Goal: Feedback & Contribution: Submit feedback/report problem

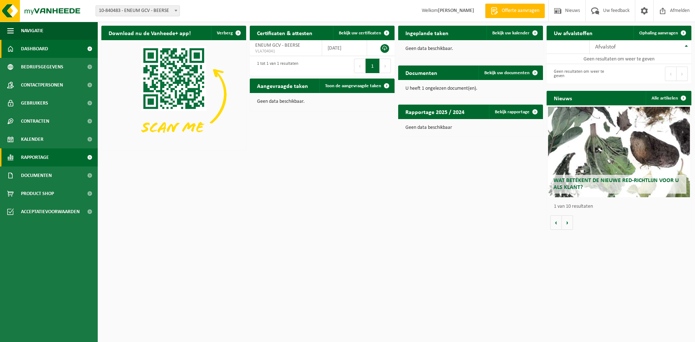
click at [47, 158] on span "Rapportage" at bounding box center [35, 157] width 28 height 18
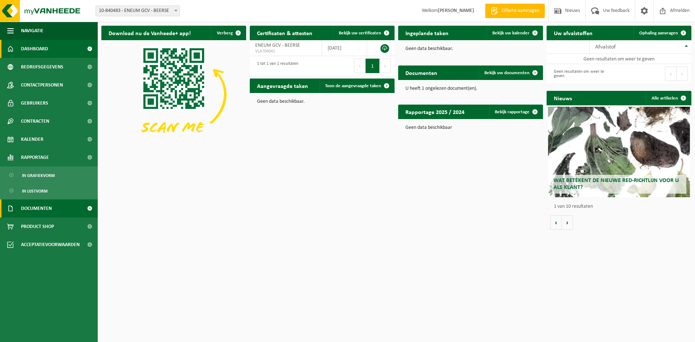
click at [51, 211] on span "Documenten" at bounding box center [36, 209] width 31 height 18
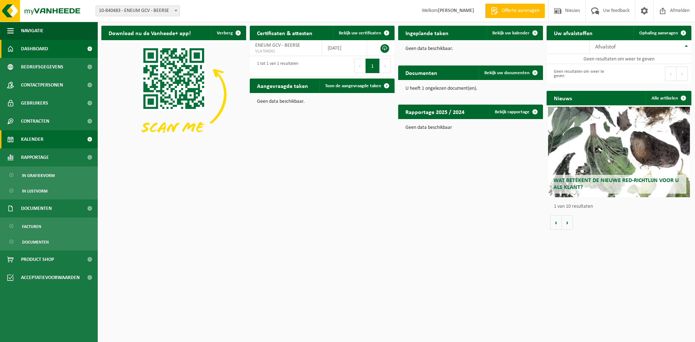
click at [51, 146] on link "Kalender" at bounding box center [49, 139] width 98 height 18
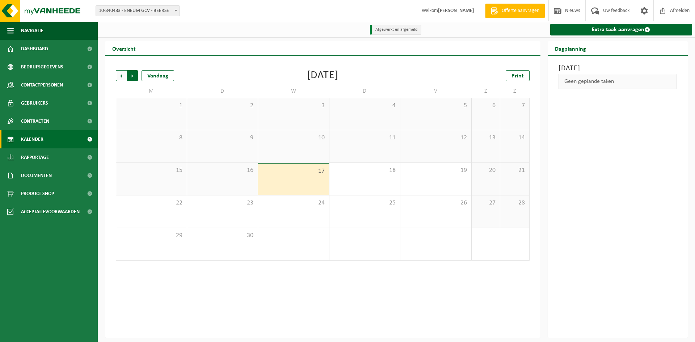
click at [118, 78] on span "Vorige" at bounding box center [121, 75] width 11 height 11
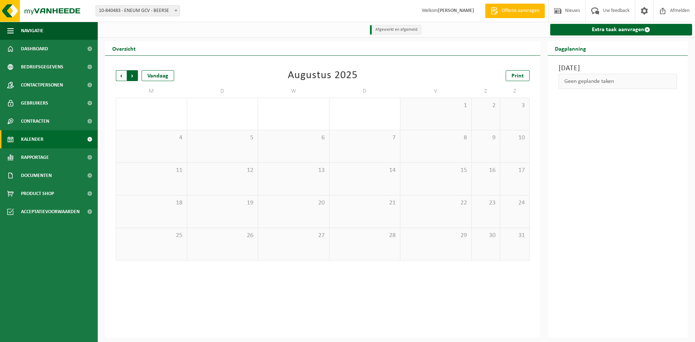
click at [117, 78] on span "Vorige" at bounding box center [121, 75] width 11 height 11
click at [131, 77] on span "Volgende" at bounding box center [132, 75] width 11 height 11
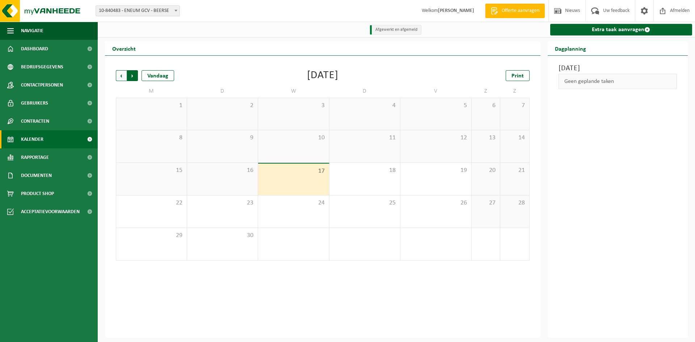
click at [121, 76] on span "Vorige" at bounding box center [121, 75] width 11 height 11
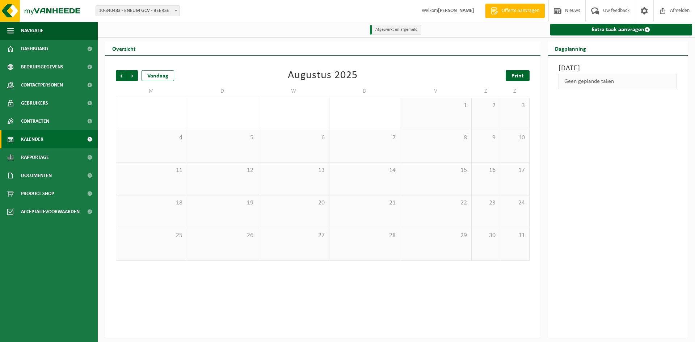
click at [521, 77] on span "Print" at bounding box center [518, 76] width 12 height 6
click at [122, 75] on span "Vorige" at bounding box center [121, 75] width 11 height 11
click at [398, 28] on li "Afgewerkt en afgemeld" at bounding box center [395, 30] width 51 height 10
click at [587, 157] on div "Woensdag 17 september 2025 Geen geplande taken" at bounding box center [618, 197] width 141 height 282
click at [522, 74] on span "Print" at bounding box center [518, 76] width 12 height 6
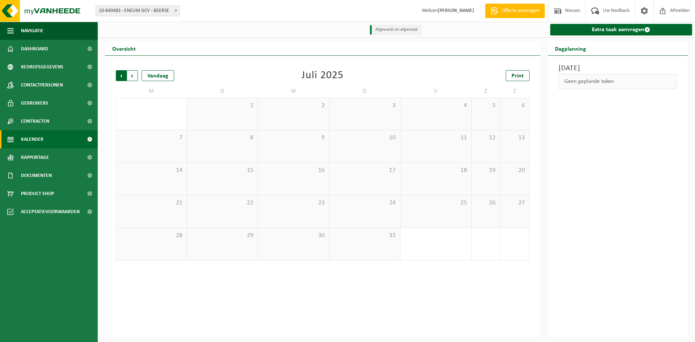
click at [134, 76] on span "Volgende" at bounding box center [132, 75] width 11 height 11
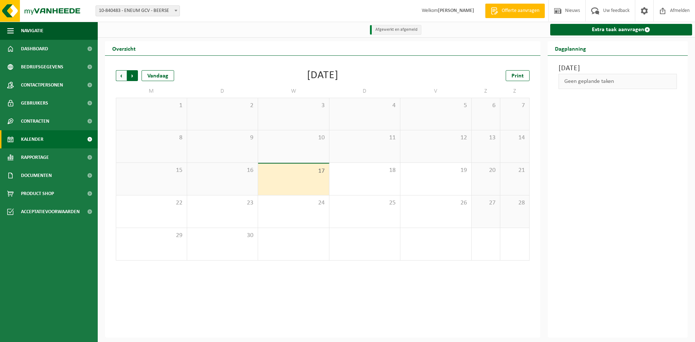
click at [122, 78] on span "Vorige" at bounding box center [121, 75] width 11 height 11
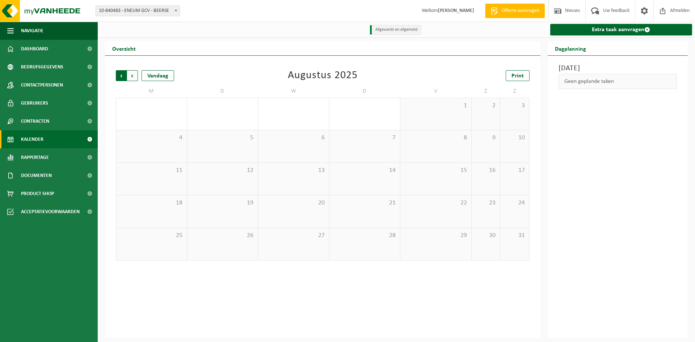
click at [136, 76] on span "Volgende" at bounding box center [132, 75] width 11 height 11
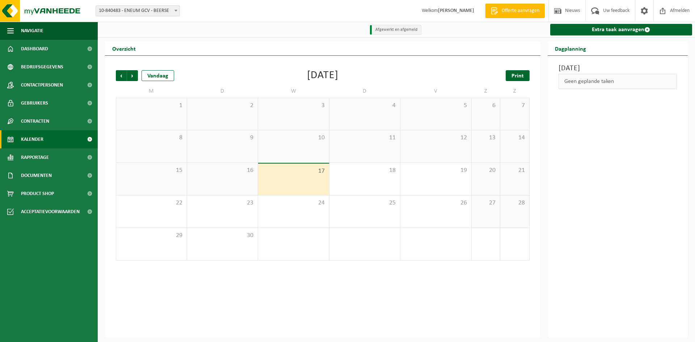
click at [517, 81] on link "Print" at bounding box center [518, 75] width 24 height 11
click at [49, 176] on span "Documenten" at bounding box center [36, 176] width 31 height 18
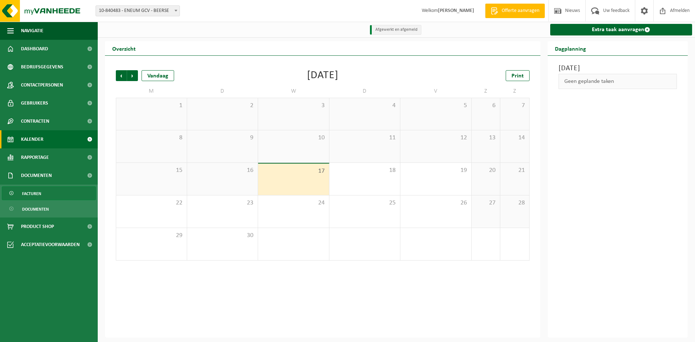
click at [46, 190] on link "Facturen" at bounding box center [49, 193] width 94 height 14
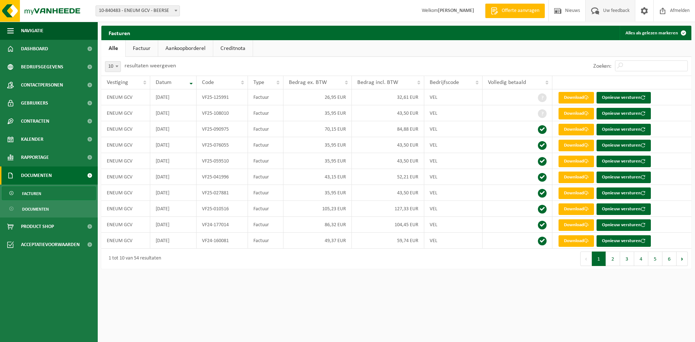
click at [611, 13] on span "Uw feedback" at bounding box center [616, 10] width 30 height 21
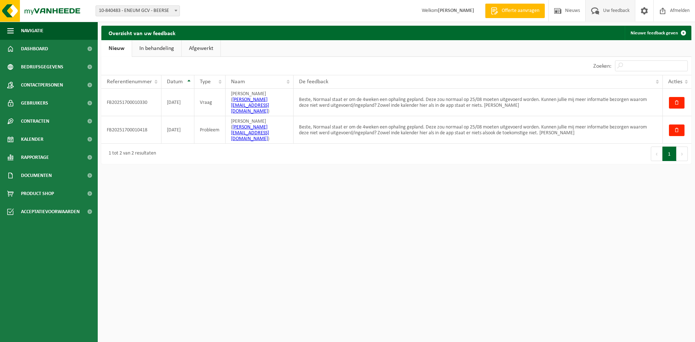
click at [412, 219] on html "Pricebuddy by promojagers NaN/NaN/NaN Hide pricebuddy.be Vestiging: 10-840483 -…" at bounding box center [347, 171] width 695 height 342
click at [152, 47] on link "In behandeling" at bounding box center [156, 48] width 49 height 17
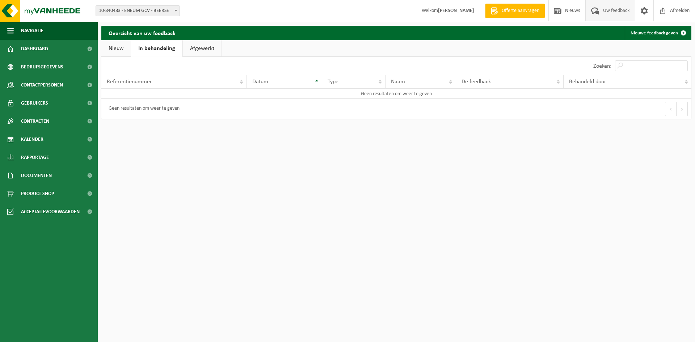
click at [206, 49] on link "Afgewerkt" at bounding box center [202, 48] width 39 height 17
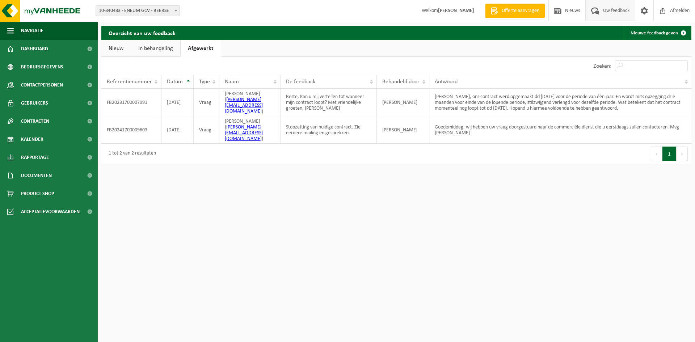
click at [118, 49] on link "Nieuw" at bounding box center [115, 48] width 29 height 17
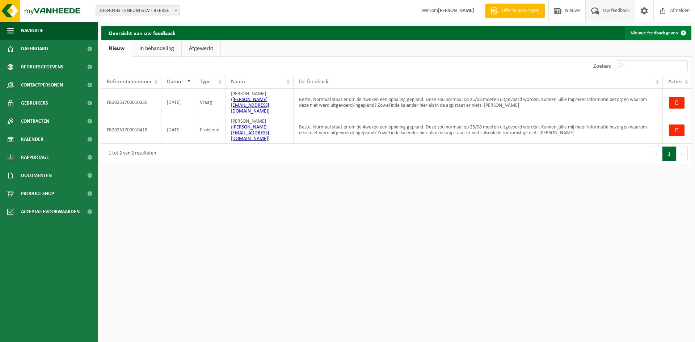
click at [656, 33] on link "Nieuwe feedback geven" at bounding box center [658, 33] width 66 height 14
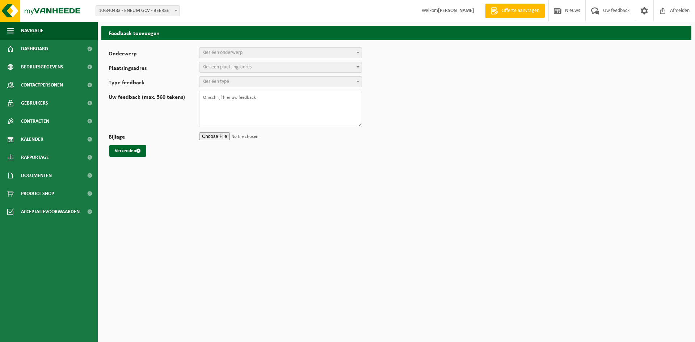
select select
click at [283, 53] on span "Kies een onderwerp" at bounding box center [281, 53] width 162 height 10
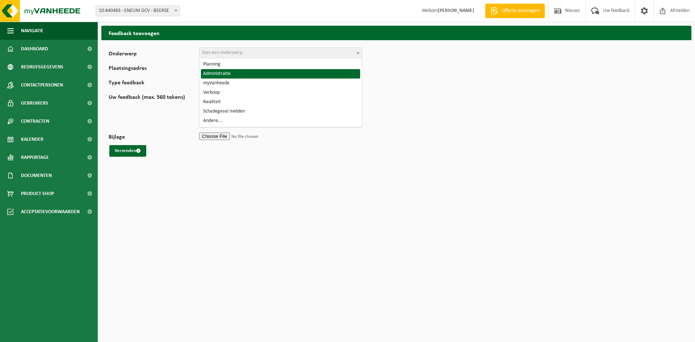
select select "7"
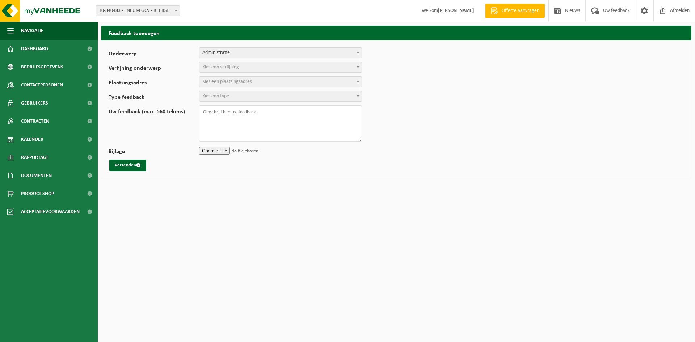
select select
click at [268, 68] on span "Kies een verfijning" at bounding box center [281, 67] width 162 height 10
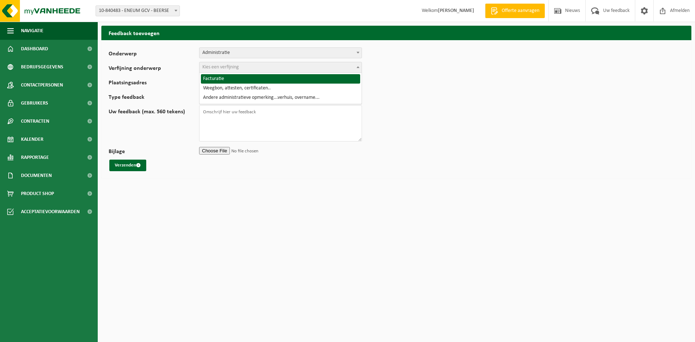
click at [269, 54] on span "Administratie" at bounding box center [281, 53] width 162 height 10
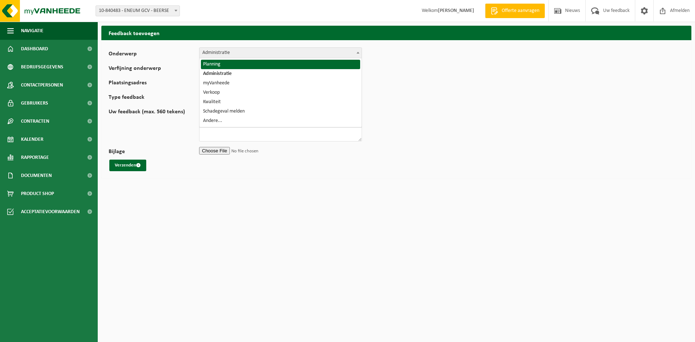
select select "1"
select select
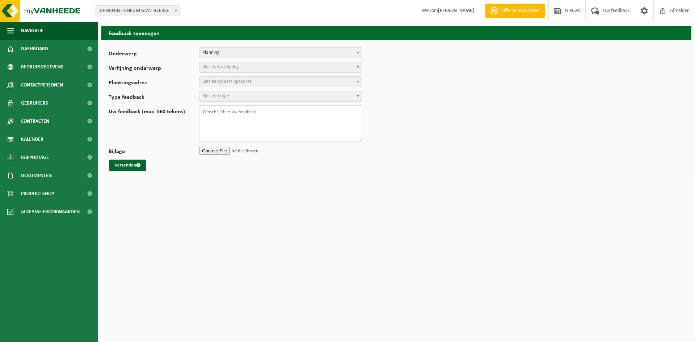
click at [253, 67] on span "Kies een verfijning" at bounding box center [281, 67] width 162 height 10
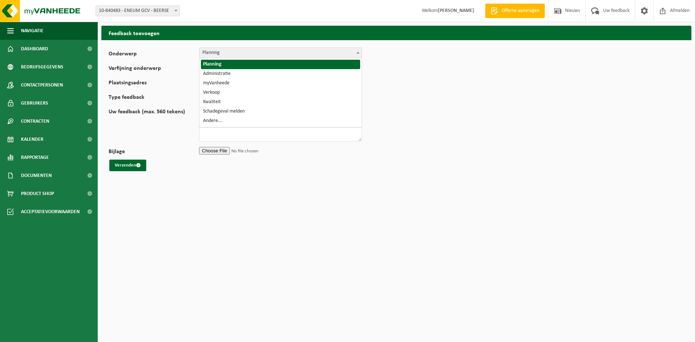
click at [256, 54] on span "Planning" at bounding box center [281, 53] width 162 height 10
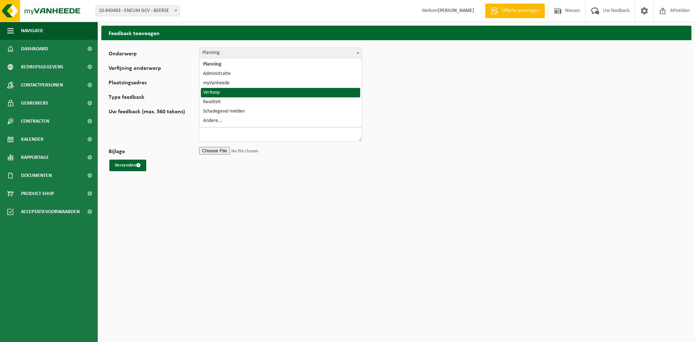
select select "19"
select select
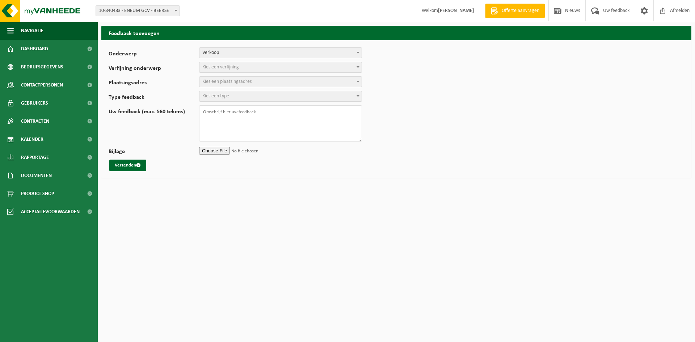
click at [248, 70] on span "Kies een verfijning" at bounding box center [281, 67] width 162 height 10
click at [251, 61] on form "Onderwerp Planning Administratie myVanheede Verkoop Kwaliteit Schadegeval melde…" at bounding box center [397, 109] width 576 height 124
click at [248, 80] on span "Kies een plaatsingsadres" at bounding box center [226, 81] width 49 height 5
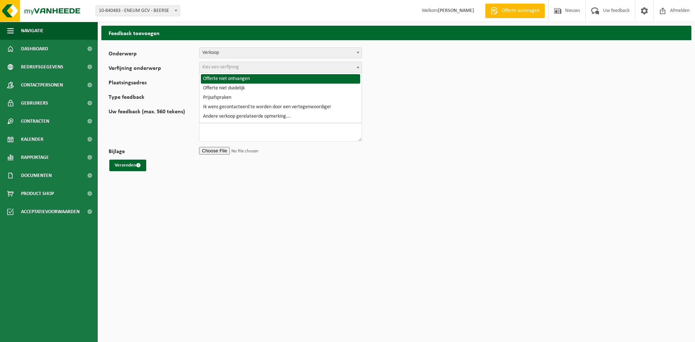
click at [250, 62] on span "Kies een verfijning" at bounding box center [281, 67] width 162 height 10
click at [254, 52] on span "Verkoop" at bounding box center [281, 53] width 162 height 10
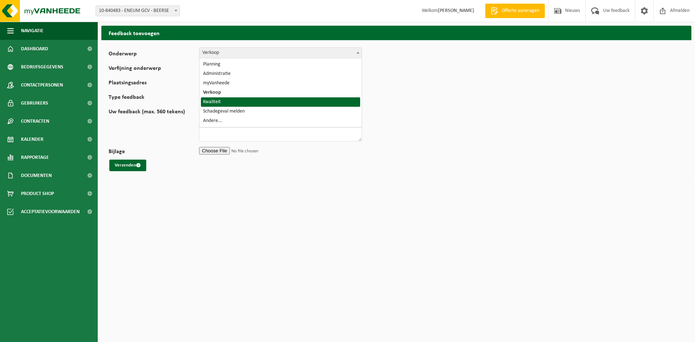
select select "25"
select select
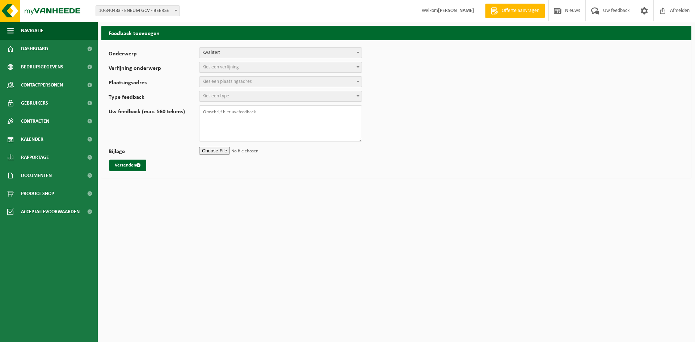
click at [248, 64] on span "Kies een verfijning" at bounding box center [281, 67] width 162 height 10
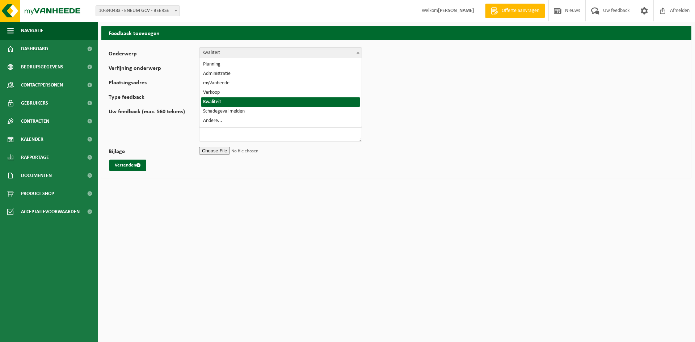
click at [249, 56] on span "Kwaliteit" at bounding box center [281, 53] width 162 height 10
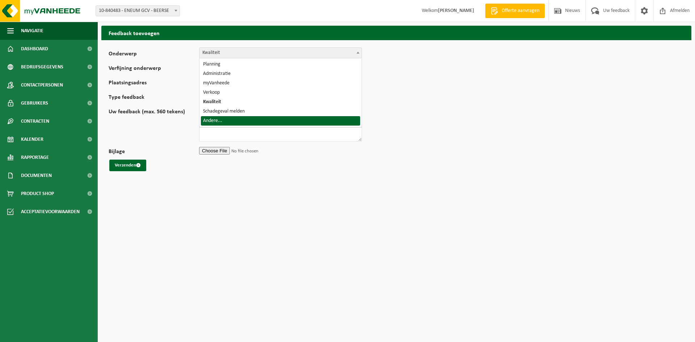
select select "32"
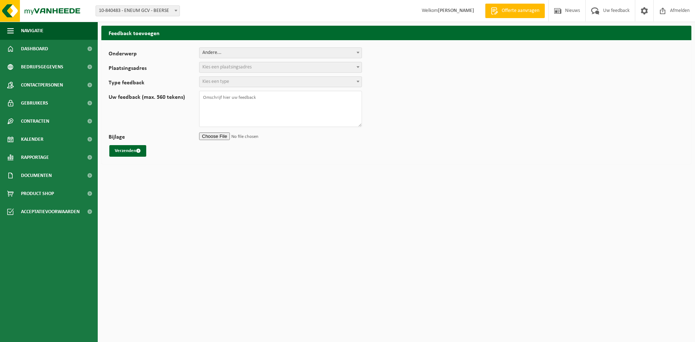
click at [244, 66] on span "Kies een plaatsingsadres" at bounding box center [226, 66] width 49 height 5
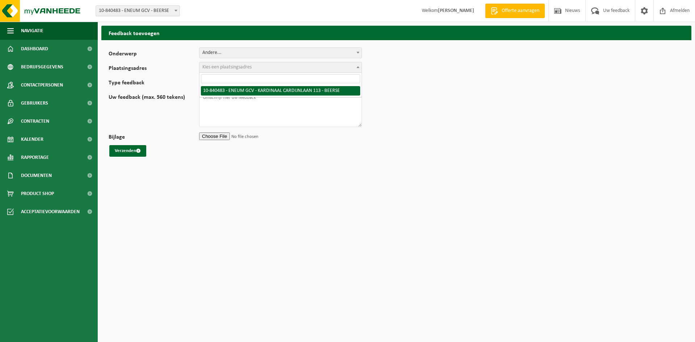
select select "98160"
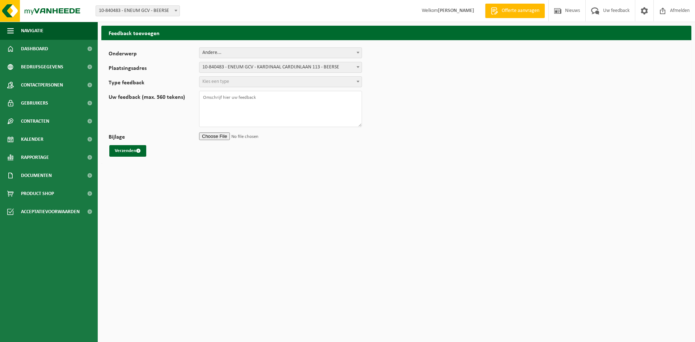
click at [240, 79] on span "Kies een type" at bounding box center [281, 82] width 162 height 10
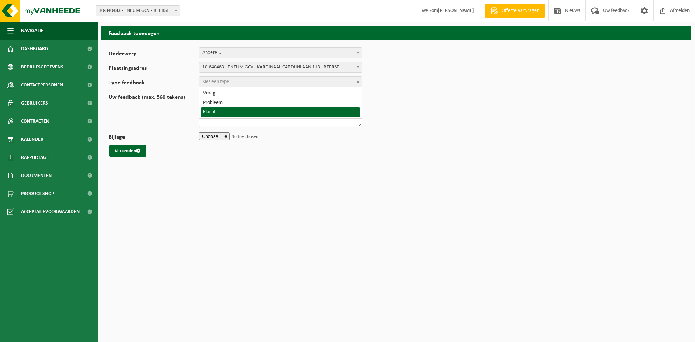
select select "COM"
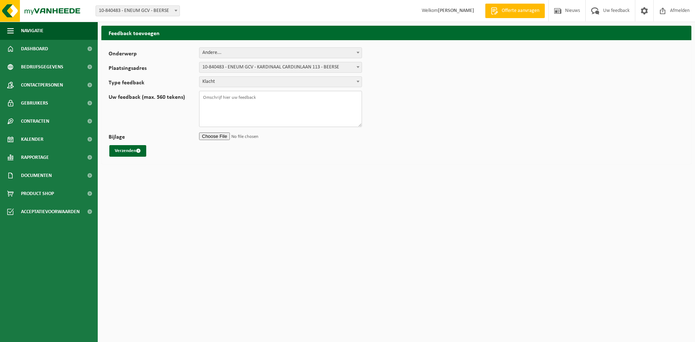
click at [235, 101] on textarea "Uw feedback (max. 560 tekens)" at bounding box center [280, 109] width 163 height 36
type textarea "F"
drag, startPoint x: 282, startPoint y: 107, endPoint x: 188, endPoint y: 106, distance: 94.5
click at [188, 106] on div "Uw feedback (max. 560 tekens) Beste, Ik ontvang een factuur voor ledigingen" at bounding box center [239, 109] width 261 height 36
click at [274, 109] on textarea "Beste, Ik protesteer tegen het factuur" at bounding box center [280, 109] width 163 height 36
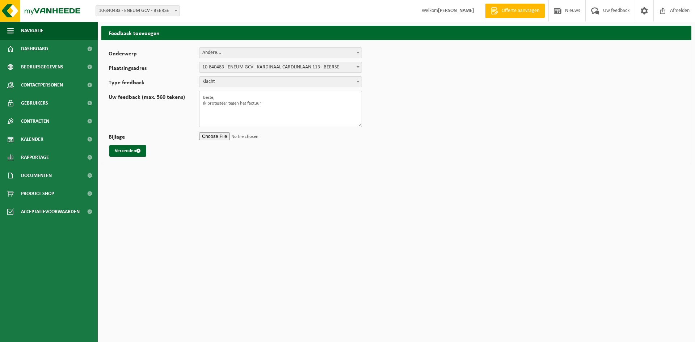
paste textarea "VF25-125991"
type textarea "Beste, Ik protesteer tegen het factuur VF25-125991."
click at [206, 135] on input "Bijlage" at bounding box center [280, 136] width 163 height 11
type input "C:\fakepath\myvanheede_augustus.pdf"
click at [305, 118] on textarea "Beste, Ik protesteer tegen het factuur VF25-125991." at bounding box center [280, 109] width 163 height 36
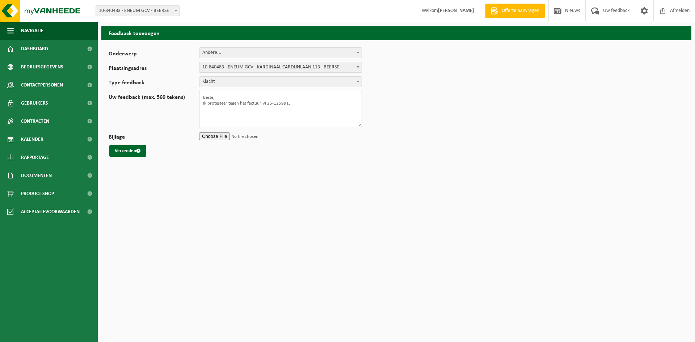
click at [304, 102] on textarea "Beste, Ik protesteer tegen het factuur VF25-125991." at bounding box center [280, 109] width 163 height 36
click at [322, 108] on textarea "Beste, Ik protesteer tegen het factuur VF25-125991. Ik heb al 2x nagevraagd wan…" at bounding box center [280, 109] width 163 height 36
click at [243, 112] on textarea "Beste, Ik protesteer tegen het factuur VF25-125991. Ik heb al 2x nagevraagd wan…" at bounding box center [280, 109] width 163 height 36
click at [320, 125] on textarea "Beste, Ik protesteer tegen het factuur VF25-125991. Ik heb al 2x nagevraagd wan…" at bounding box center [280, 109] width 163 height 36
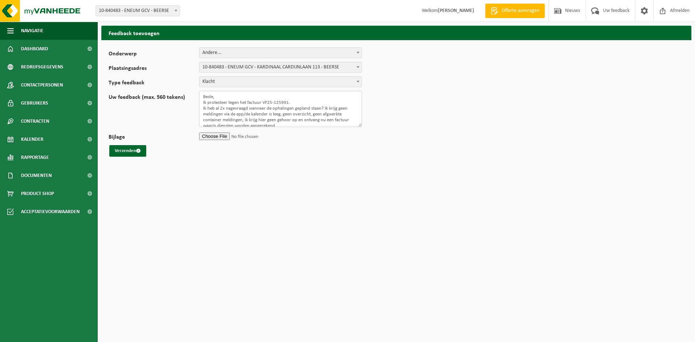
scroll to position [0, 0]
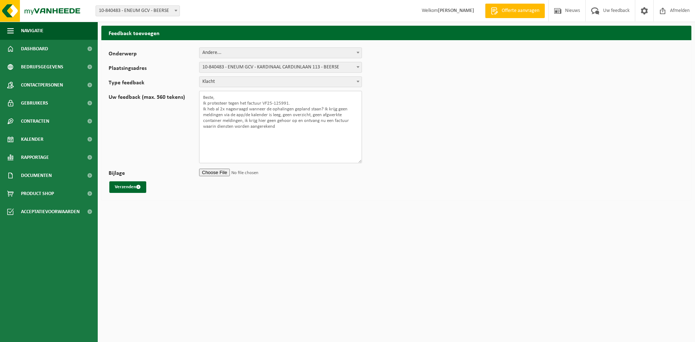
drag, startPoint x: 360, startPoint y: 125, endPoint x: 333, endPoint y: 161, distance: 44.7
click at [361, 198] on div "Onderwerp Planning Administratie myVanheede Verkoop Kwaliteit Schadegeval melde…" at bounding box center [396, 120] width 590 height 160
drag, startPoint x: 302, startPoint y: 129, endPoint x: 297, endPoint y: 125, distance: 7.2
click at [301, 129] on textarea "Beste, Ik protesteer tegen het factuur VF25-125991. Ik heb al 2x nagevraagd wan…" at bounding box center [280, 127] width 163 height 72
click at [297, 125] on textarea "Beste, Ik protesteer tegen het factuur VF25-125991. Ik heb al 2x nagevraagd wan…" at bounding box center [280, 127] width 163 height 72
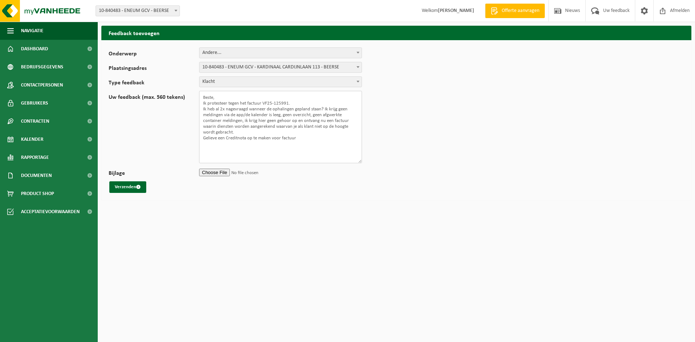
drag, startPoint x: 291, startPoint y: 102, endPoint x: 263, endPoint y: 104, distance: 27.6
click at [263, 104] on textarea "Beste, Ik protesteer tegen het factuur VF25-125991. Ik heb al 2x nagevraagd wan…" at bounding box center [280, 127] width 163 height 72
click at [302, 138] on textarea "Beste, Ik protesteer tegen het factuur VF25-125991. Ik heb al 2x nagevraagd wan…" at bounding box center [280, 127] width 163 height 72
click at [303, 135] on textarea "Beste, Ik protesteer tegen het factuur VF25-125991. Ik heb al 2x nagevraagd wan…" at bounding box center [280, 127] width 163 height 72
paste textarea "VF25-125991."
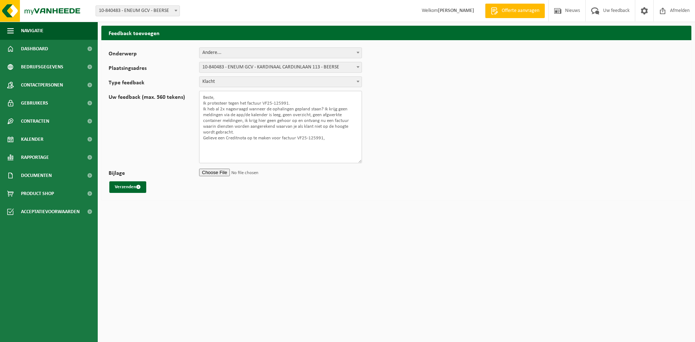
click at [324, 108] on textarea "Beste, Ik protesteer tegen het factuur VF25-125991. Ik heb al 2x nagevraagd wan…" at bounding box center [280, 127] width 163 height 72
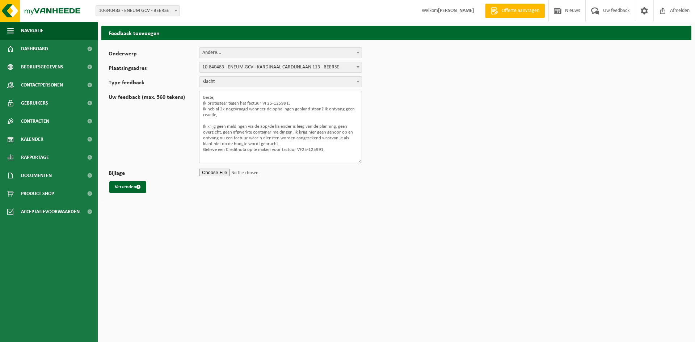
click at [256, 137] on textarea "Beste, Ik protesteer tegen het factuur VF25-125991. Ik heb al 2x nagevraagd wan…" at bounding box center [280, 127] width 163 height 72
click at [359, 155] on textarea "Beste, Ik protesteer tegen het factuur VF25-125991. Ik heb al 2x nagevraagd wan…" at bounding box center [280, 127] width 163 height 72
drag, startPoint x: 289, startPoint y: 151, endPoint x: 234, endPoint y: 153, distance: 54.7
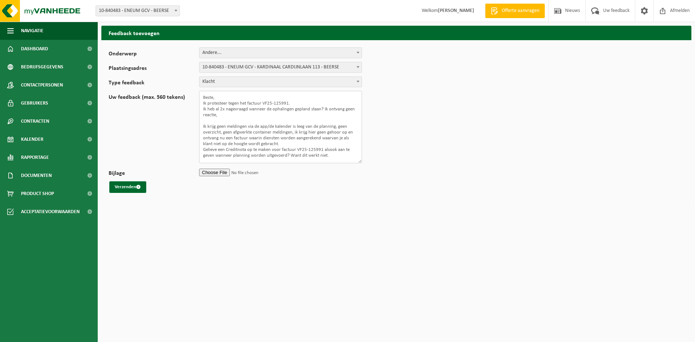
click at [234, 153] on textarea "Beste, Ik protesteer tegen het factuur VF25-125991. Ik heb al 2x nagevraagd wan…" at bounding box center [280, 127] width 163 height 72
type textarea "Beste, Ik protesteer tegen het factuur VF25-125991. Ik heb al 2x nagevraagd wan…"
click at [121, 187] on button "Verzenden" at bounding box center [127, 187] width 37 height 12
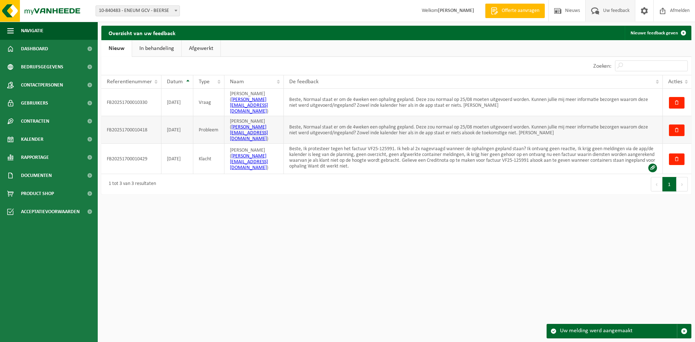
click at [523, 116] on td "Beste, Normaal staat er om de 4weken een ophaling gepland. Deze zou normaal op …" at bounding box center [473, 130] width 379 height 28
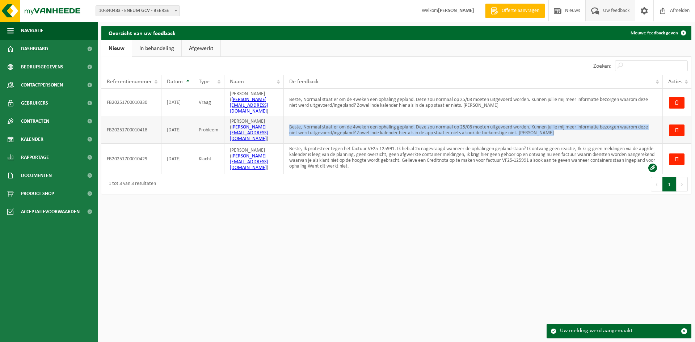
click at [523, 116] on td "Beste, Normaal staat er om de 4weken een ophaling gepland. Deze zou normaal op …" at bounding box center [473, 130] width 379 height 28
